Goal: Information Seeking & Learning: Learn about a topic

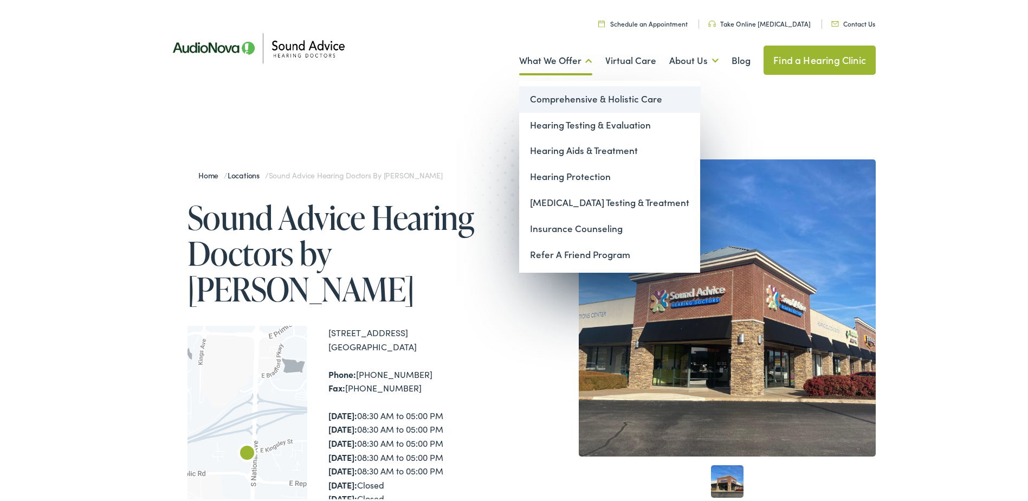
click at [578, 99] on link "Comprehensive & Holistic Care" at bounding box center [609, 97] width 181 height 26
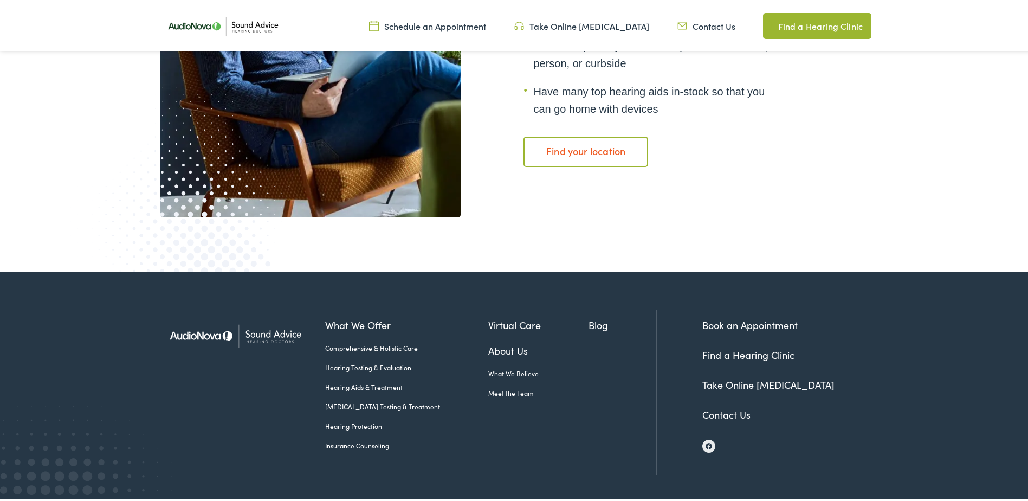
scroll to position [2059, 0]
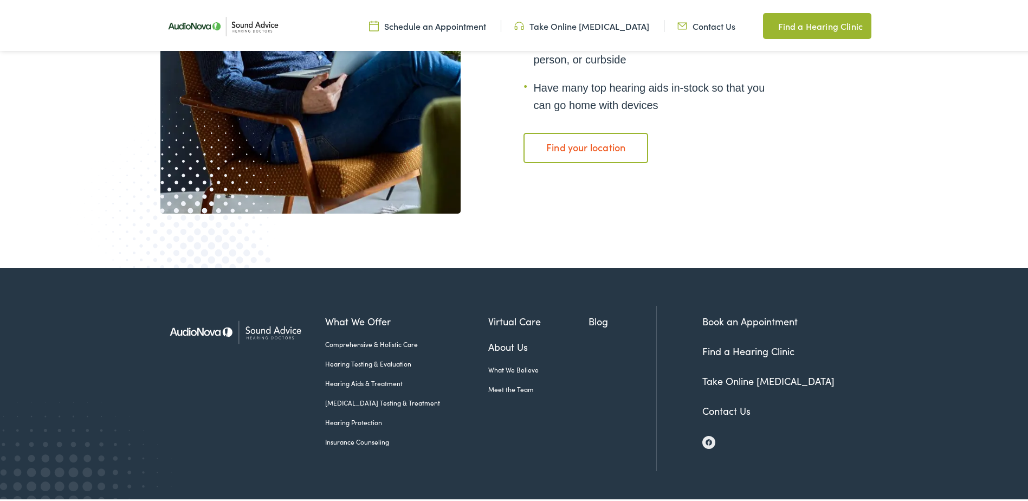
click at [364, 397] on link "[MEDICAL_DATA] Testing & Treatment" at bounding box center [406, 401] width 163 height 10
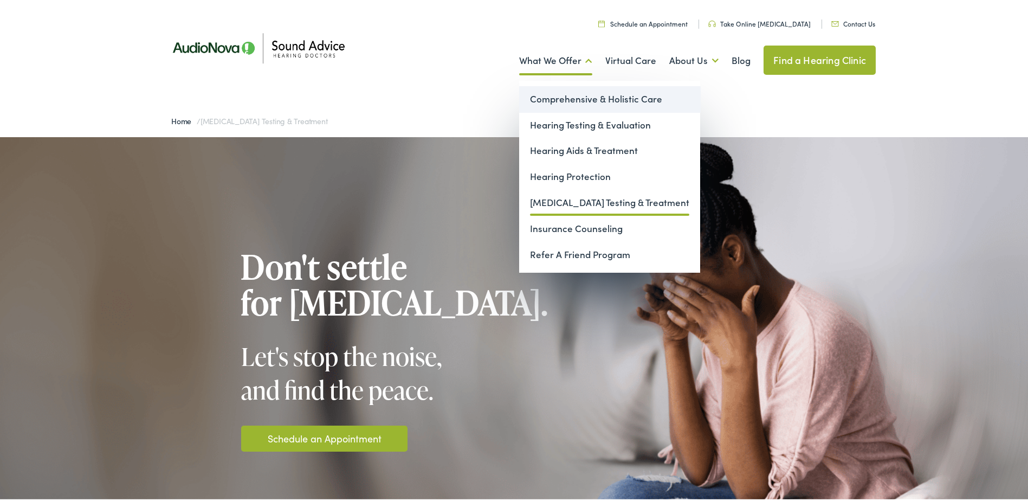
click at [579, 97] on link "Comprehensive & Holistic Care" at bounding box center [609, 97] width 181 height 26
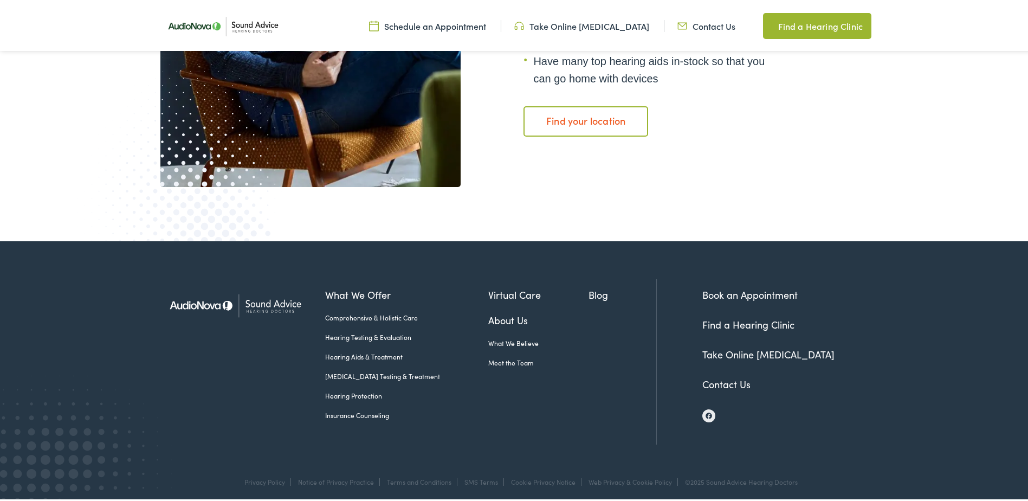
scroll to position [2088, 0]
